Goal: Find specific page/section: Find specific page/section

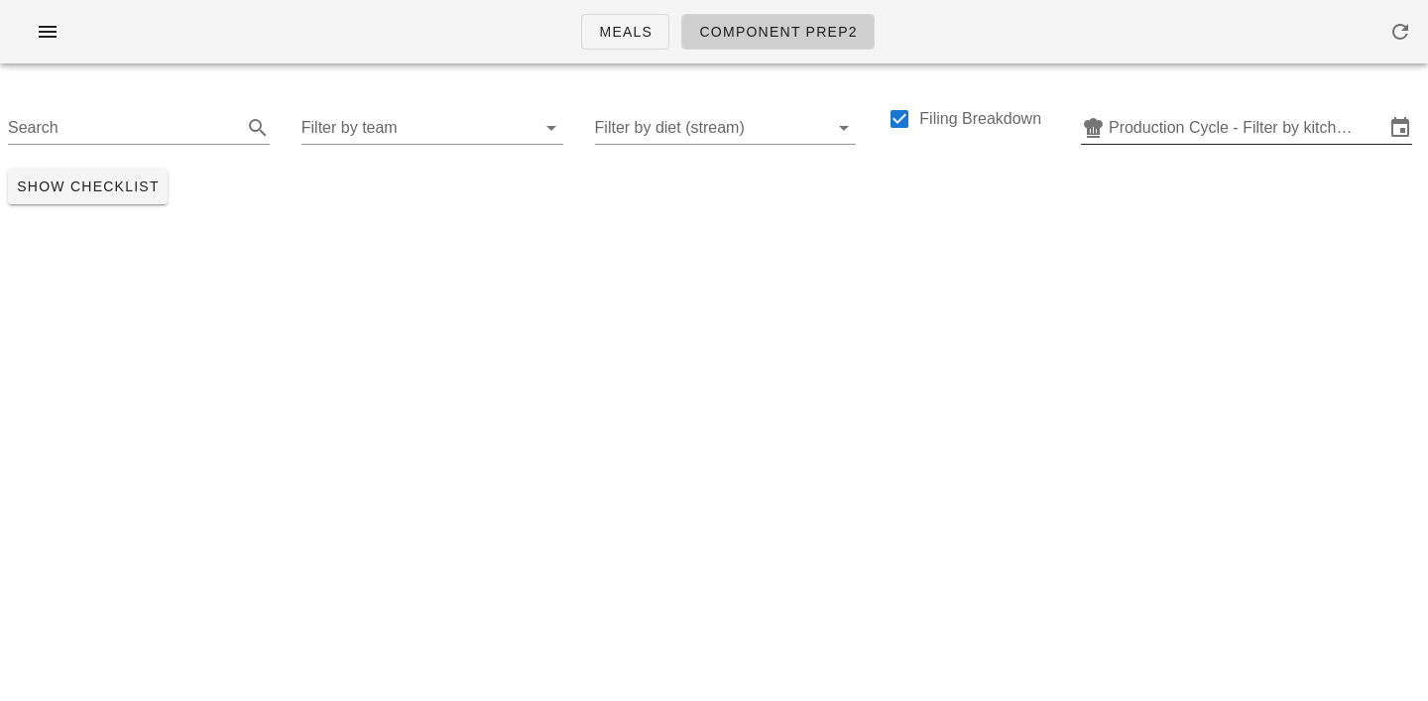
click at [1235, 133] on input "Production Cycle - Filter by kitchen production schedules" at bounding box center [1247, 128] width 276 height 32
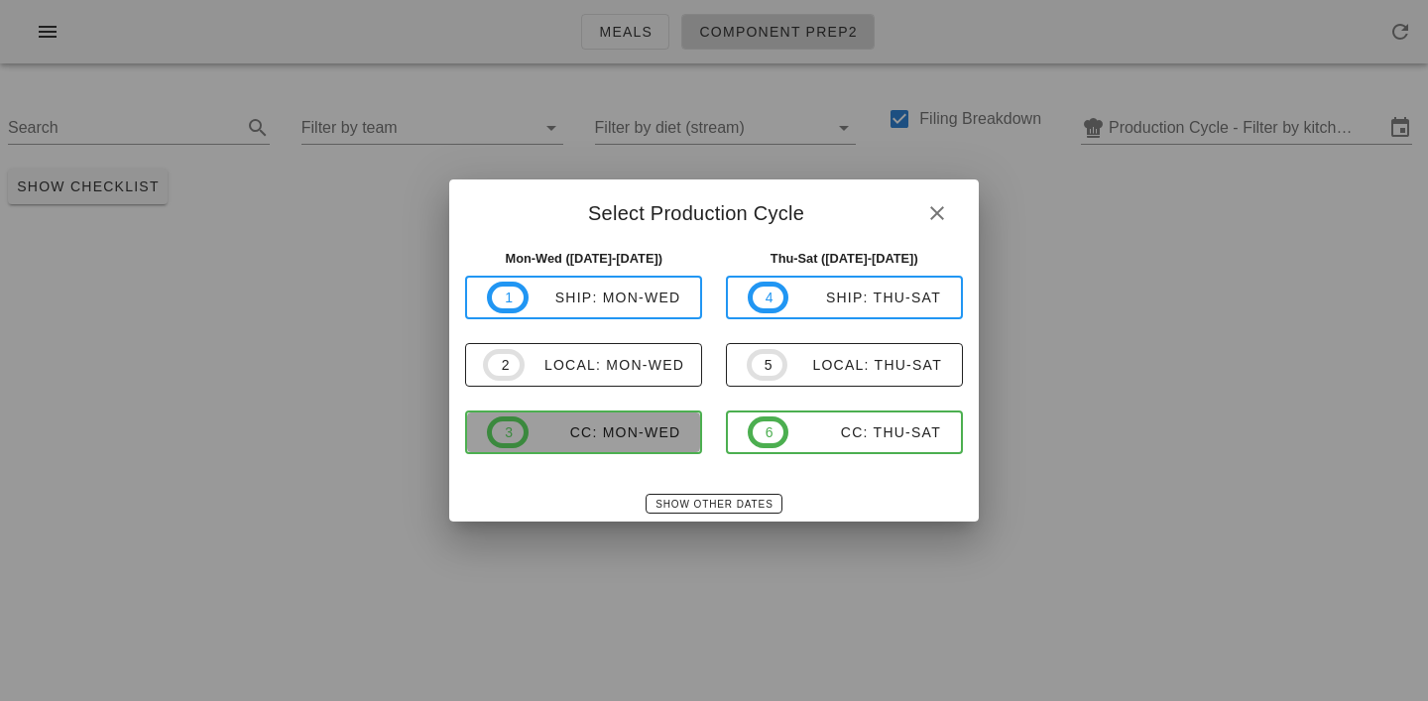
click at [661, 436] on div "CC: Mon-Wed" at bounding box center [605, 433] width 153 height 16
type input "CC: Mon-Wed ([DATE]-[DATE])"
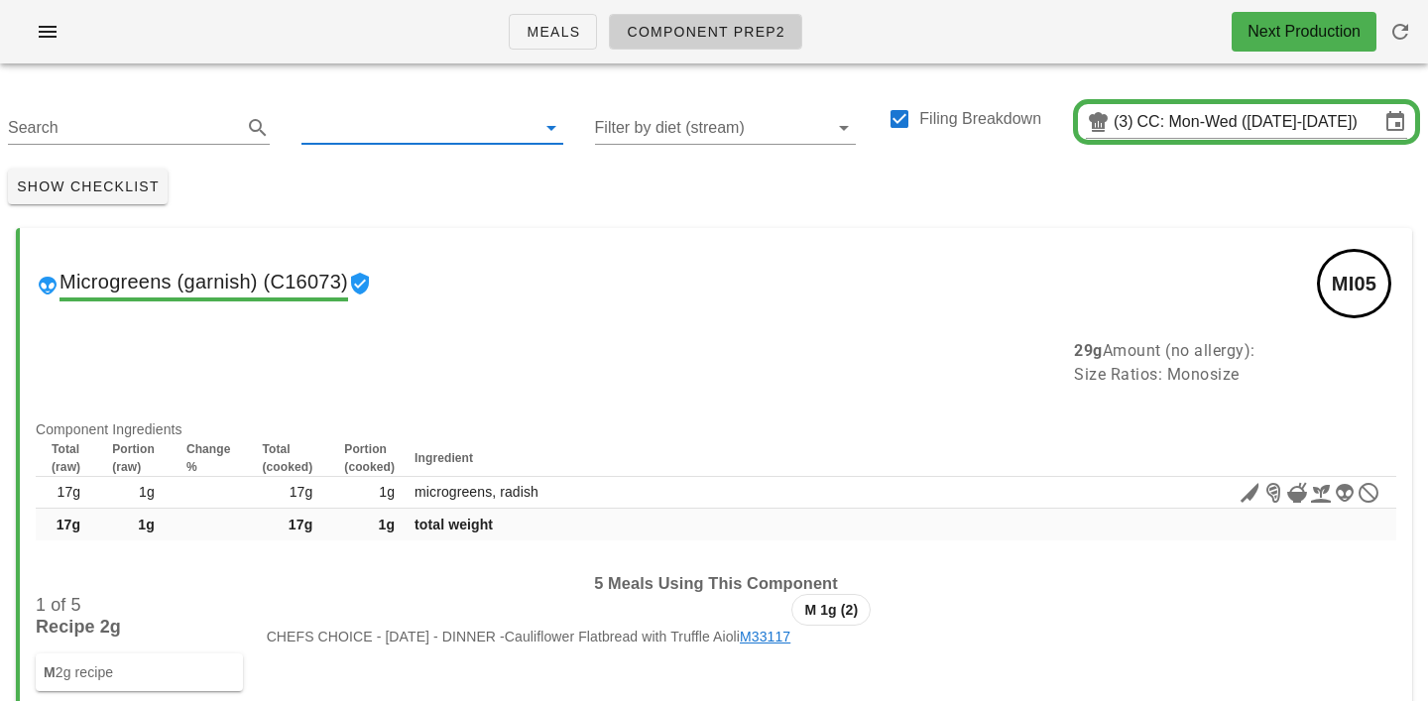
click at [387, 125] on input "text" at bounding box center [417, 128] width 230 height 32
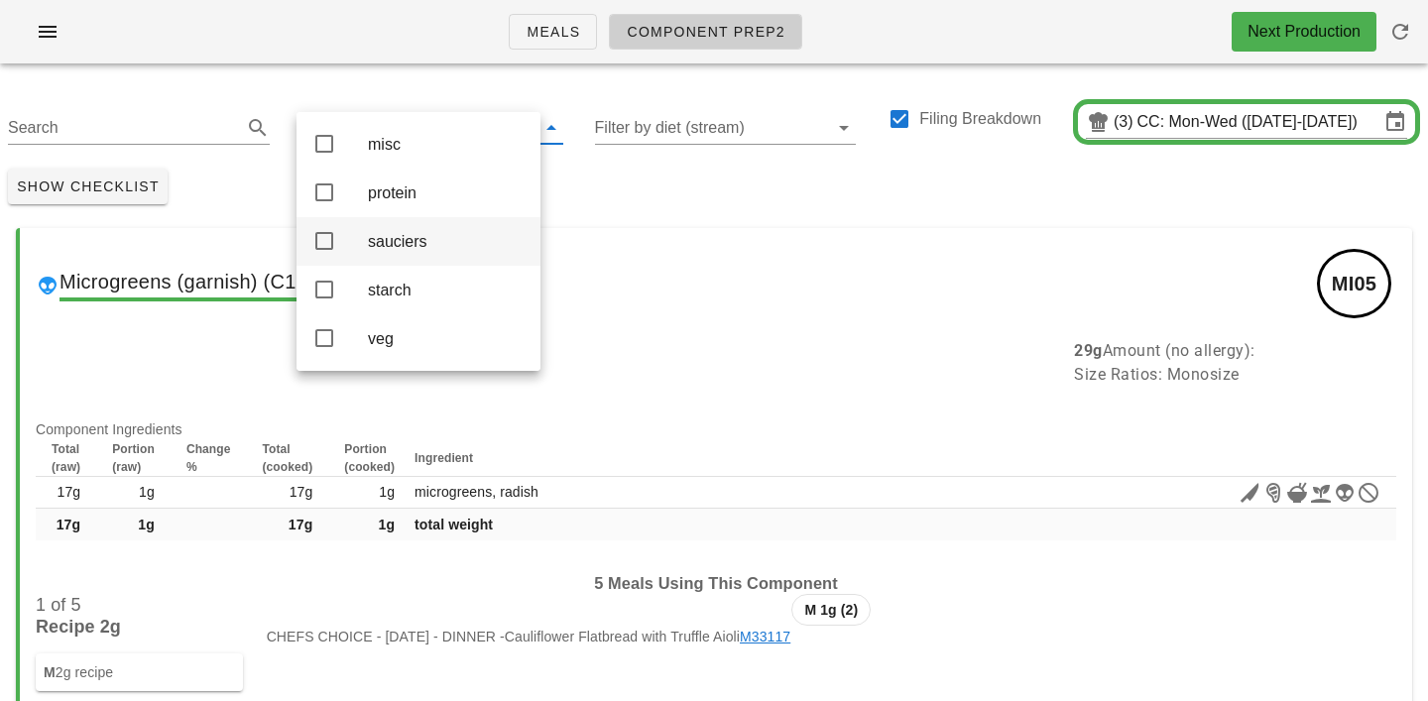
click at [397, 237] on div "sauciers" at bounding box center [446, 241] width 157 height 19
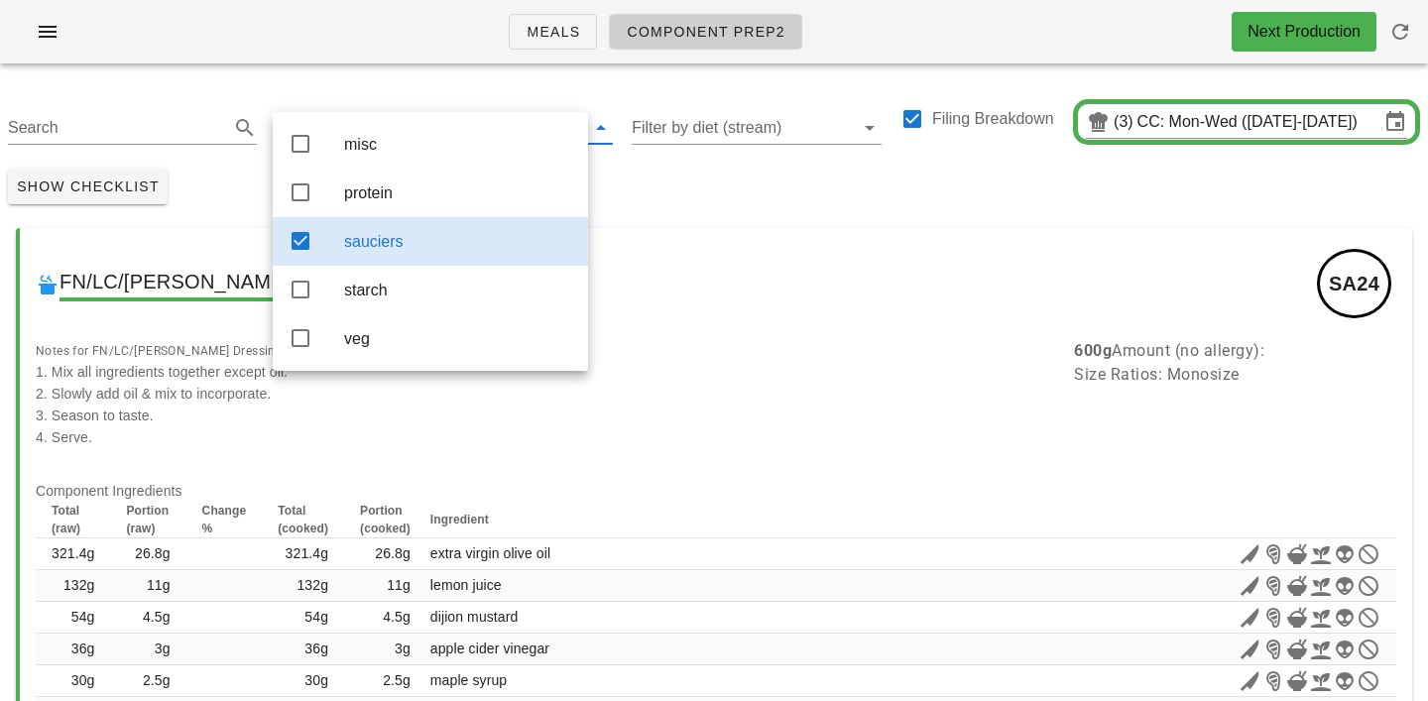
click at [690, 201] on div "Show Checklist" at bounding box center [714, 187] width 1428 height 52
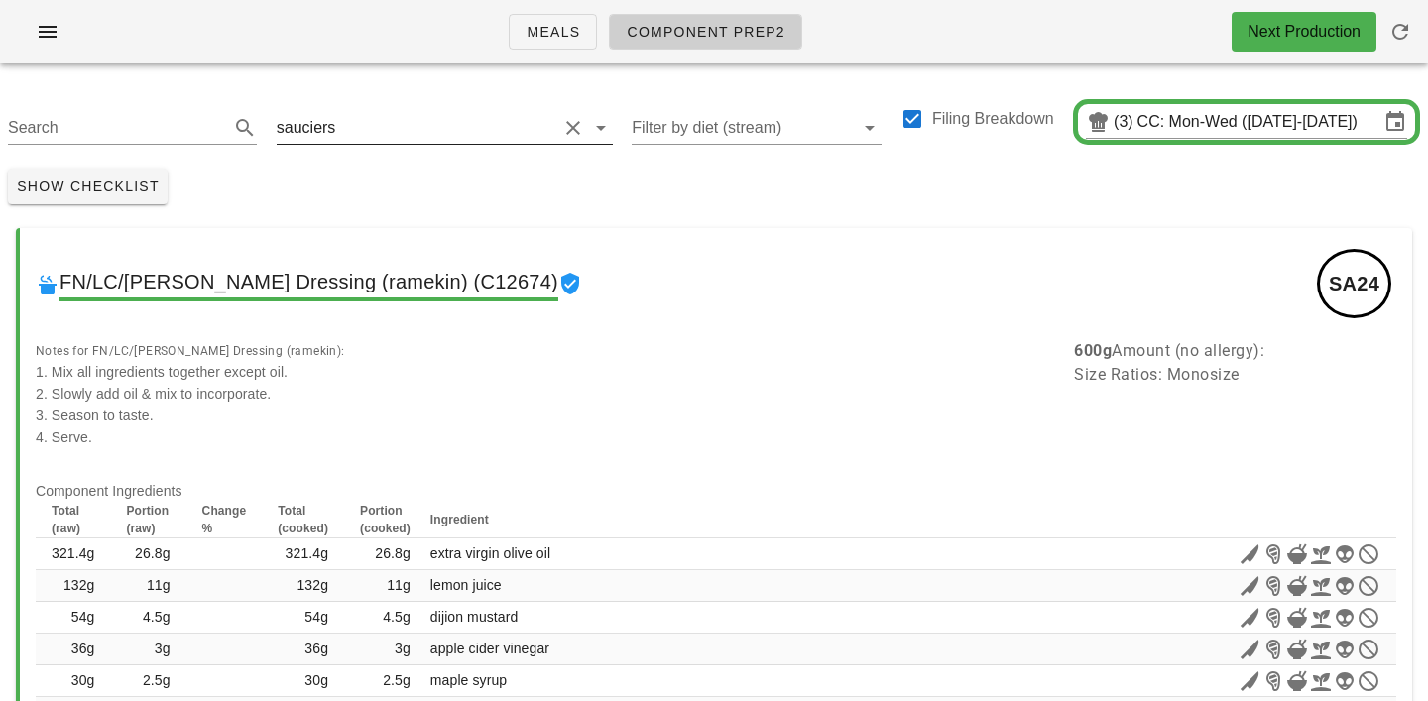
click at [405, 113] on input "text" at bounding box center [447, 128] width 217 height 32
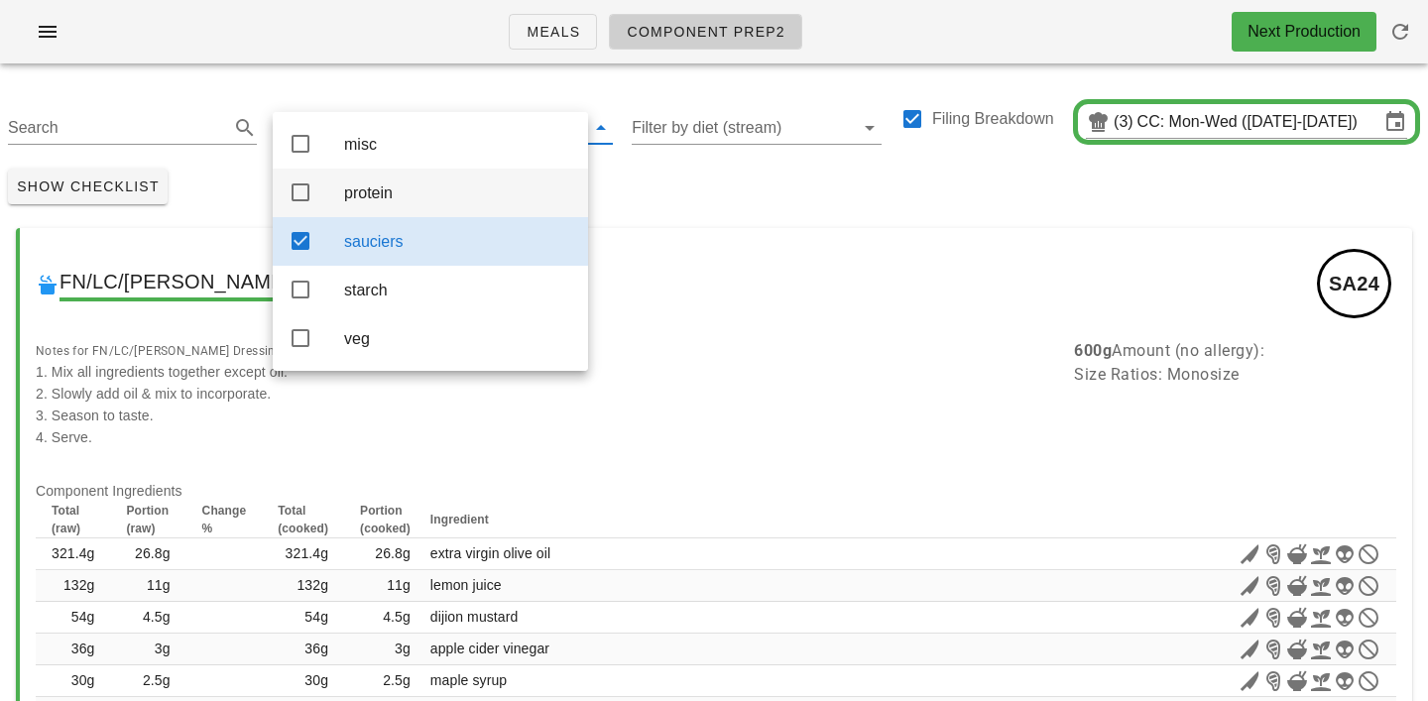
click at [385, 185] on div "protein" at bounding box center [458, 193] width 228 height 43
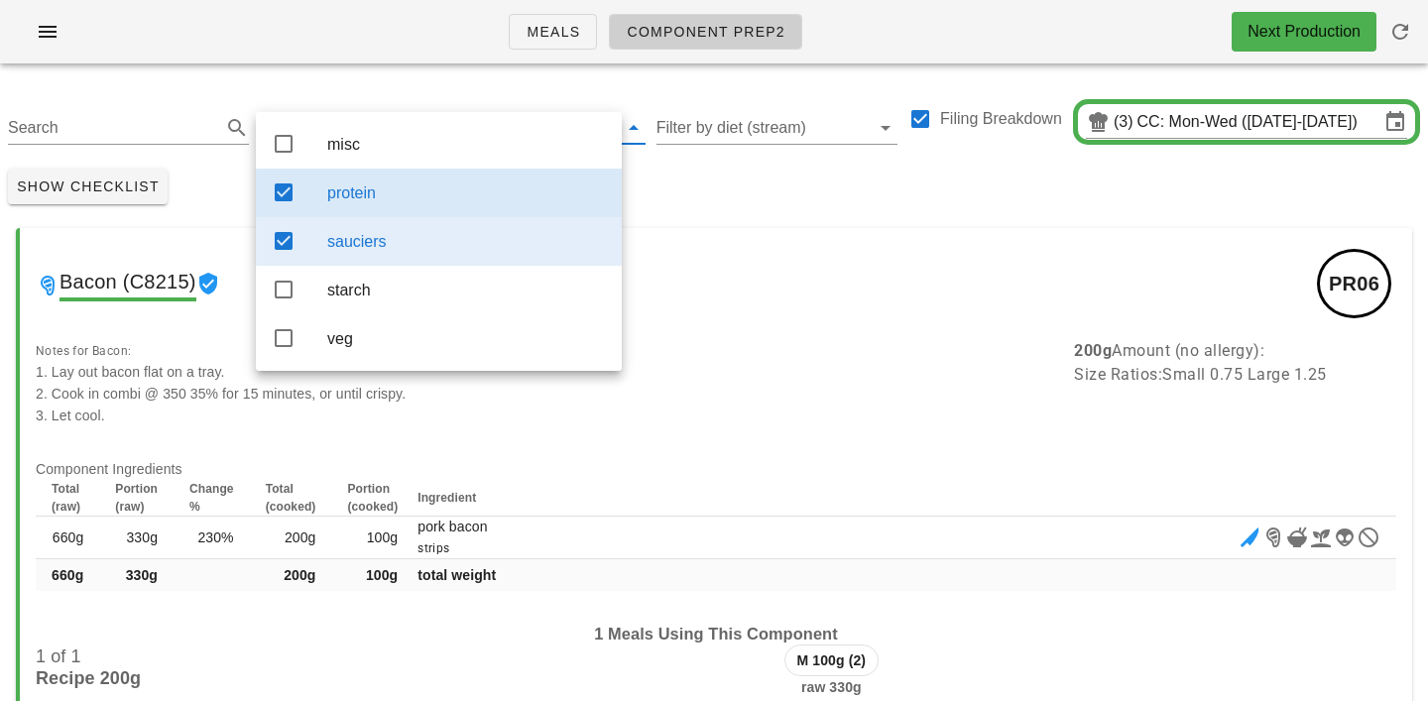
click at [526, 248] on div "sauciers" at bounding box center [466, 241] width 279 height 19
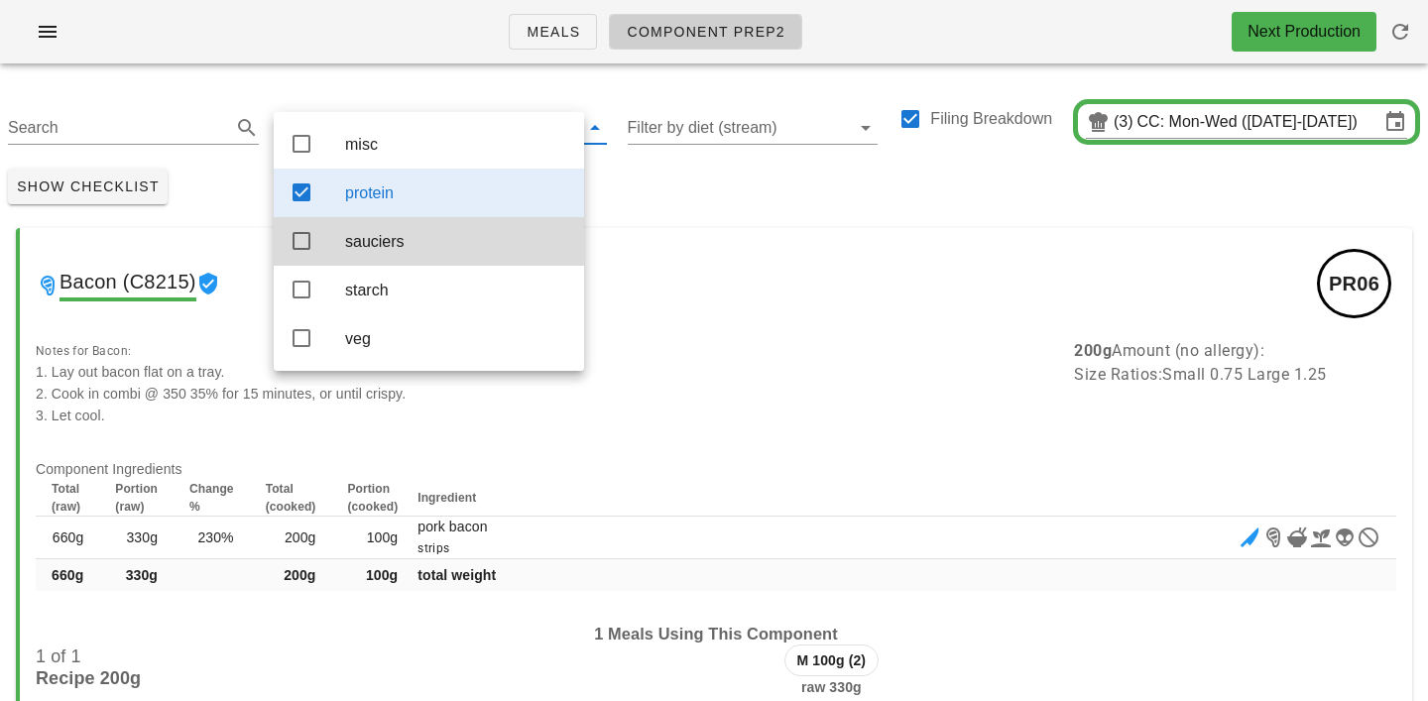
click at [705, 177] on div "Show Checklist" at bounding box center [714, 187] width 1428 height 52
